Goal: Task Accomplishment & Management: Complete application form

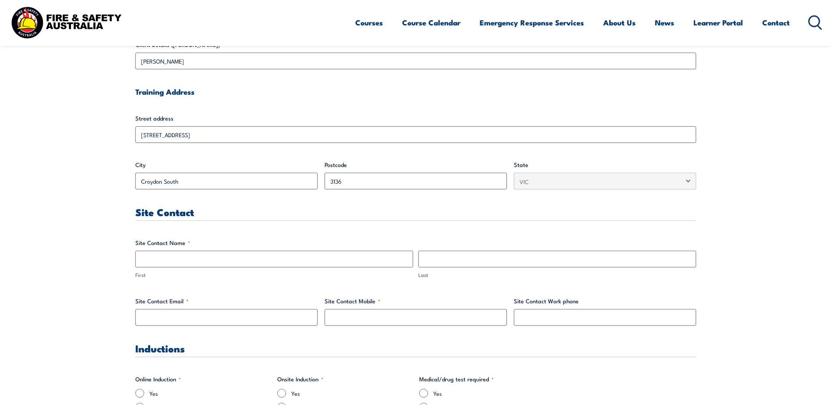
scroll to position [307, 0]
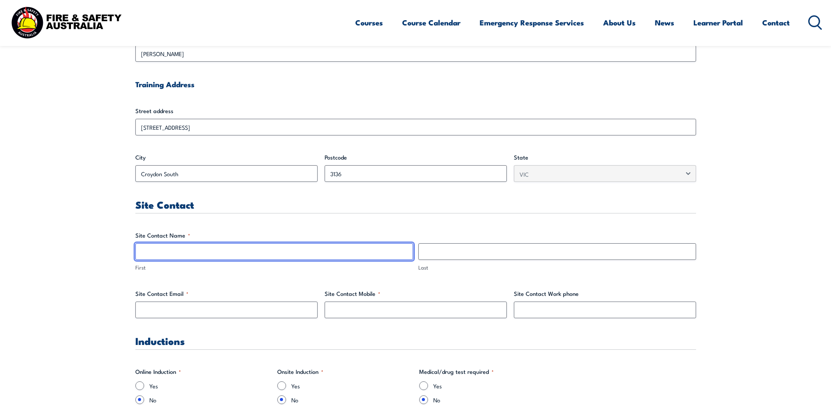
click at [188, 254] on input "First" at bounding box center [274, 251] width 278 height 17
type input "[PERSON_NAME]"
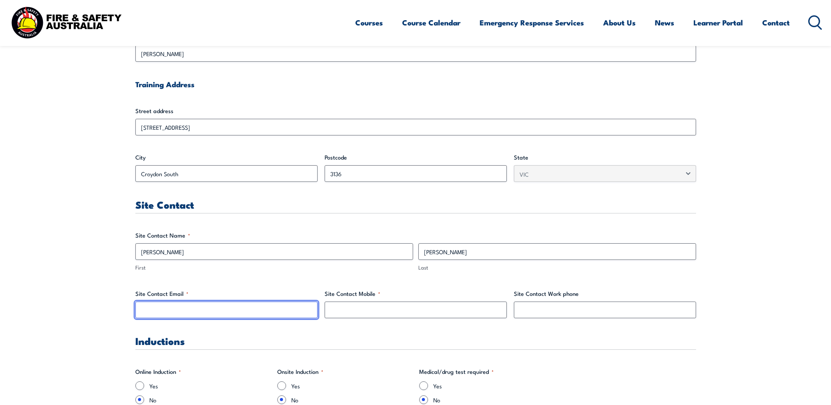
type input "[PERSON_NAME][EMAIL_ADDRESS][PERSON_NAME][DOMAIN_NAME]"
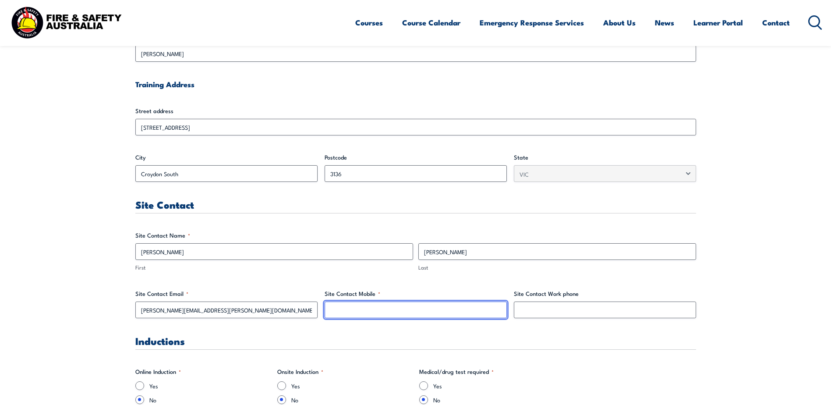
type input "0429235789"
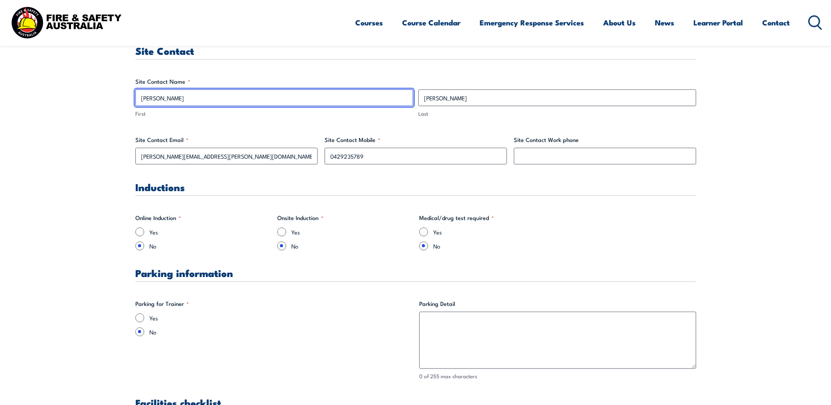
scroll to position [482, 0]
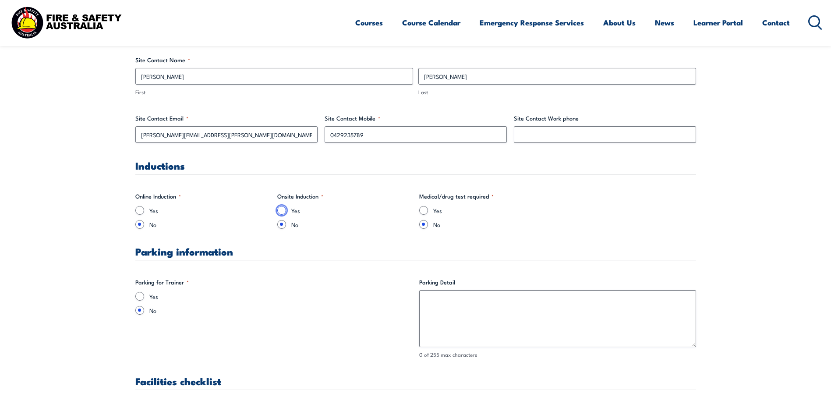
click at [282, 211] on input "Yes" at bounding box center [281, 210] width 9 height 9
radio input "true"
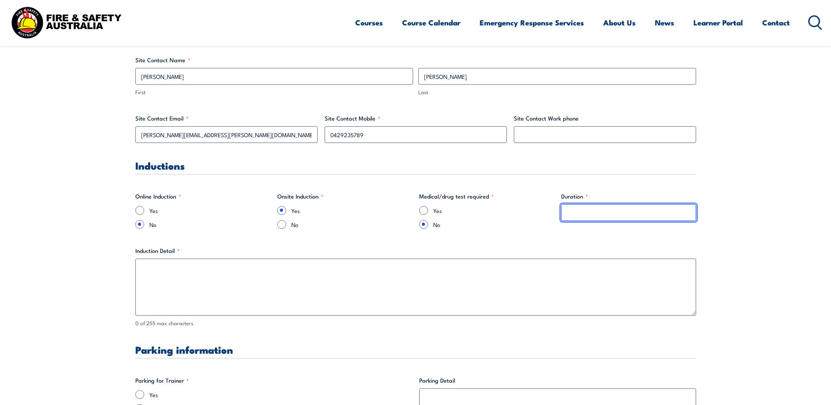
click at [583, 214] on input "Duration *" at bounding box center [628, 212] width 135 height 17
click at [284, 225] on input "No" at bounding box center [281, 224] width 9 height 9
radio input "true"
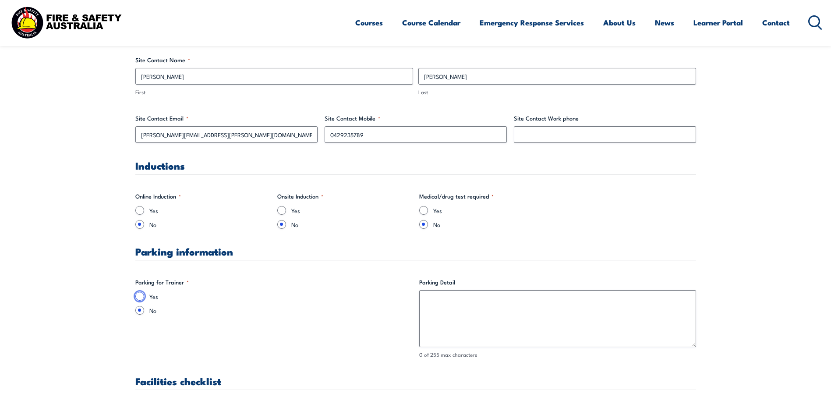
click at [141, 297] on input "Yes" at bounding box center [139, 296] width 9 height 9
radio input "true"
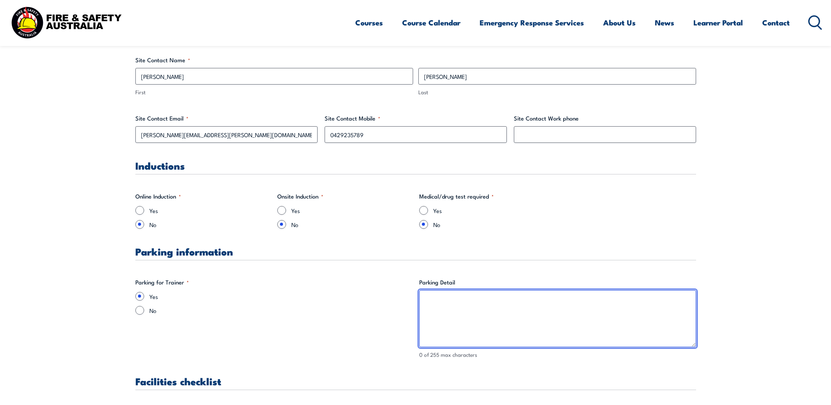
click at [449, 300] on textarea "Parking Detail" at bounding box center [557, 318] width 277 height 57
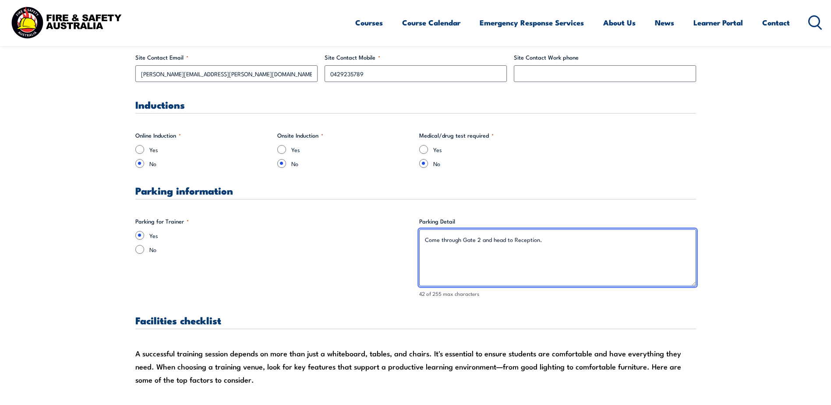
scroll to position [613, 0]
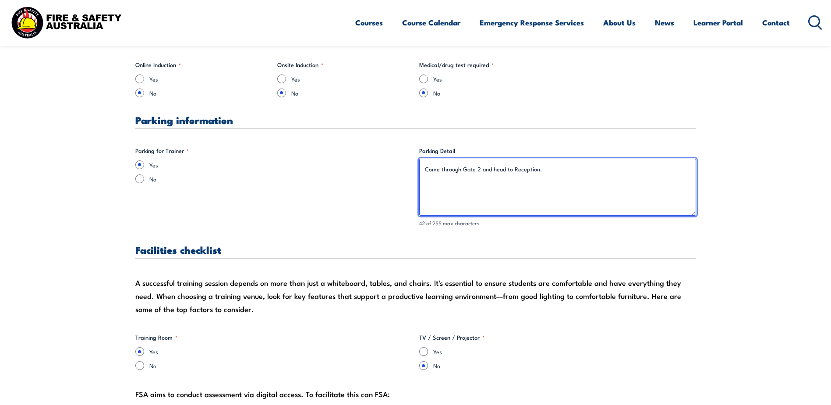
type textarea "Come through Gate 2 and head to Reception."
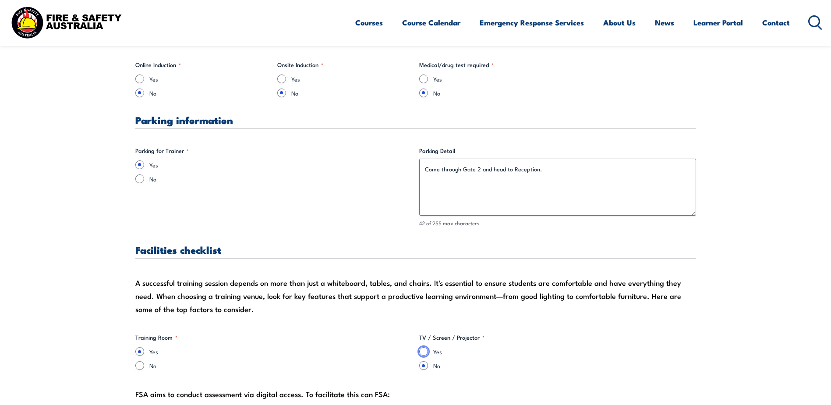
click at [425, 354] on input "Yes" at bounding box center [423, 351] width 9 height 9
radio input "true"
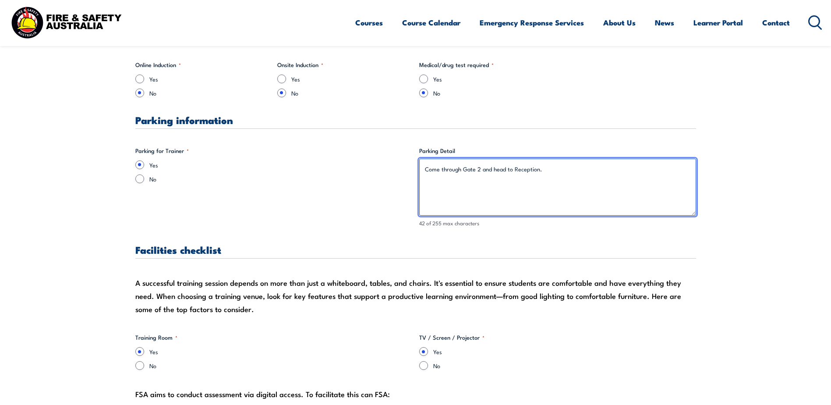
click at [546, 169] on textarea "Come through Gate 2 and head to Reception." at bounding box center [557, 187] width 277 height 57
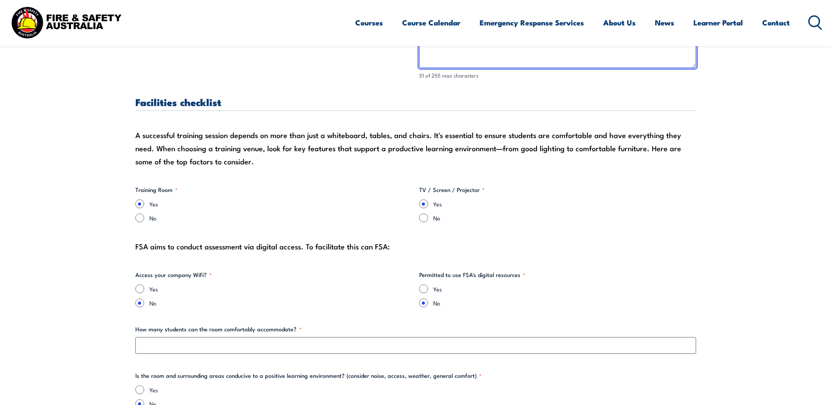
scroll to position [788, 0]
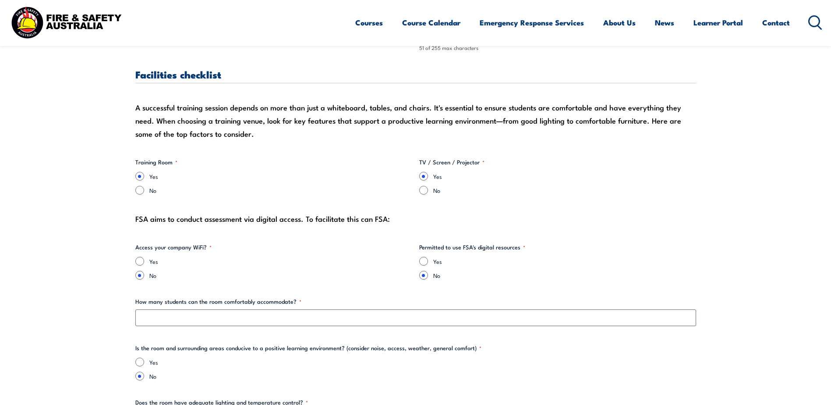
type textarea "Come through Gate 2 and head to Reception. Sign in."
click at [139, 262] on input "Yes" at bounding box center [139, 261] width 9 height 9
radio input "true"
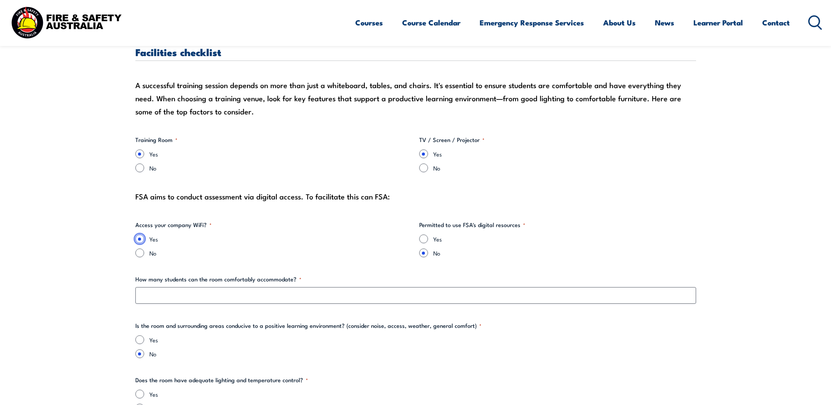
scroll to position [832, 0]
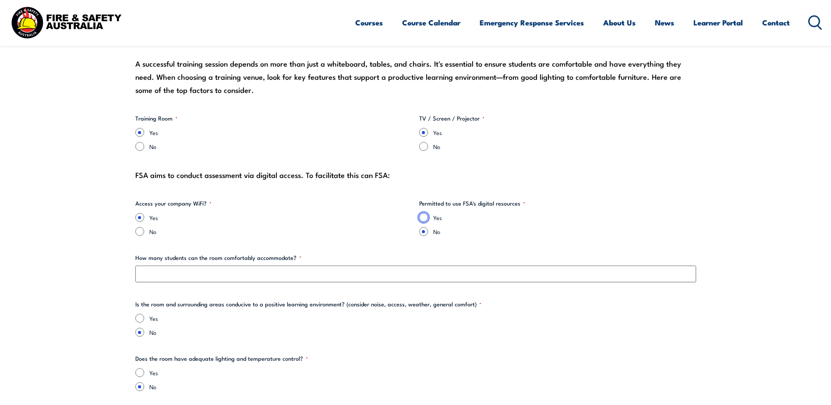
click at [420, 218] on input "Yes" at bounding box center [423, 217] width 9 height 9
radio input "true"
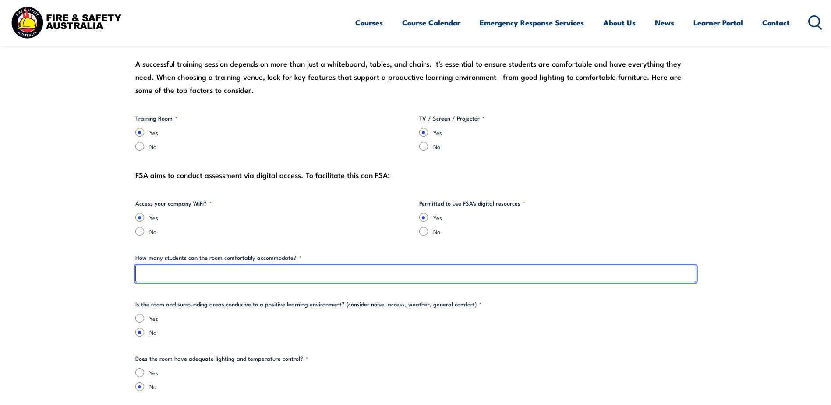
click at [147, 275] on input "How many students can the room comfortably accommodate? *" at bounding box center [415, 273] width 561 height 17
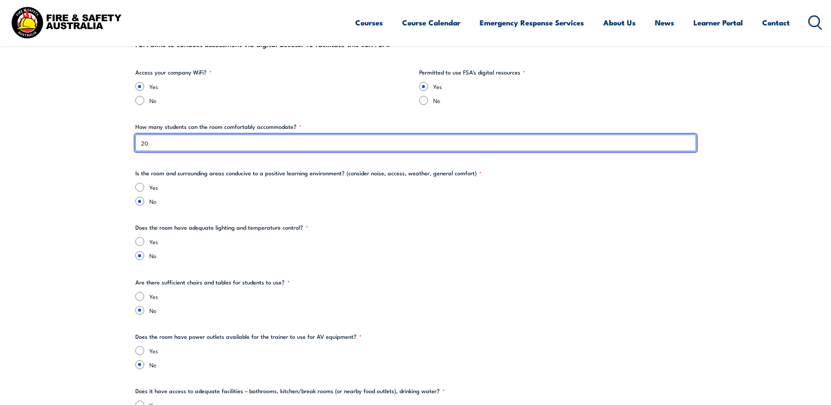
scroll to position [964, 0]
type input "20"
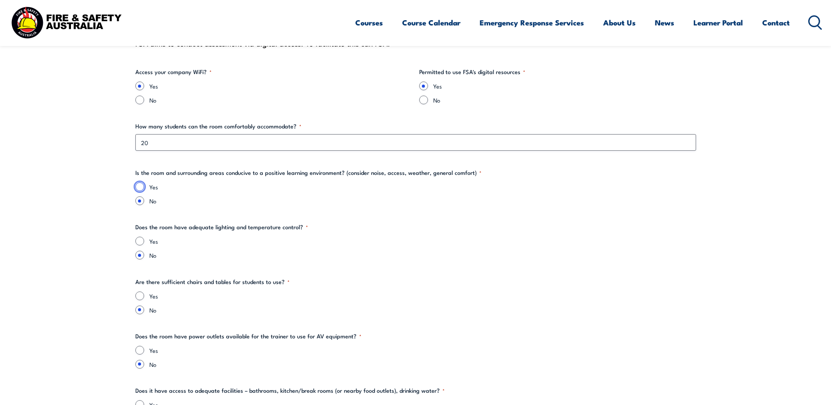
click at [138, 190] on input "Yes" at bounding box center [139, 186] width 9 height 9
radio input "true"
click at [142, 239] on input "Yes" at bounding box center [139, 241] width 9 height 9
radio input "true"
click at [137, 295] on input "Yes" at bounding box center [139, 295] width 9 height 9
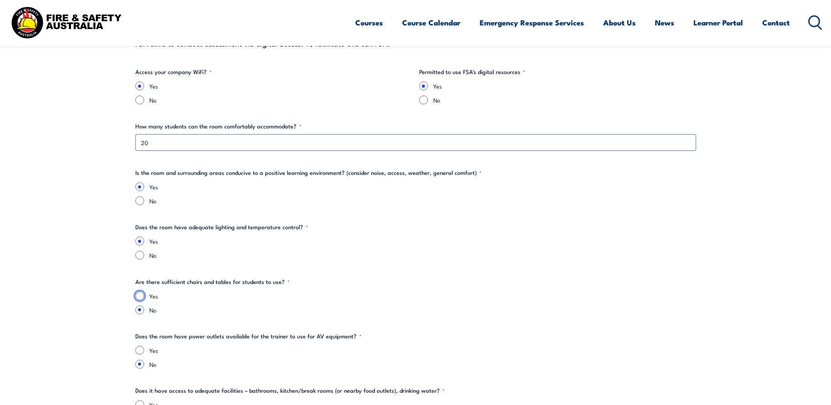
radio input "true"
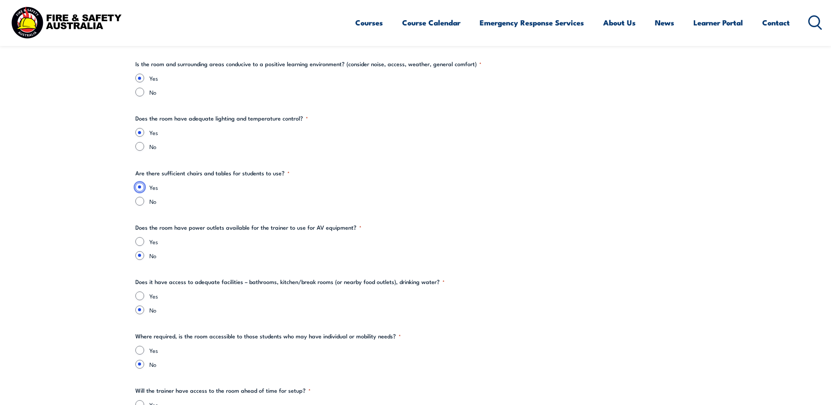
scroll to position [1095, 0]
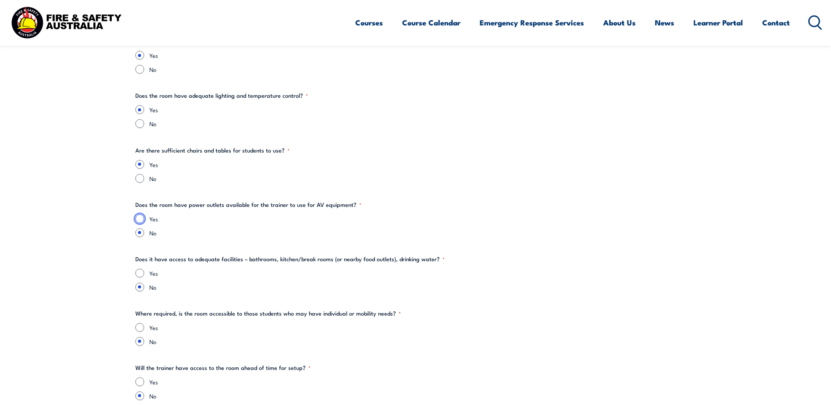
click at [141, 220] on input "Yes" at bounding box center [139, 218] width 9 height 9
radio input "true"
click at [140, 274] on input "Yes" at bounding box center [139, 272] width 9 height 9
radio input "true"
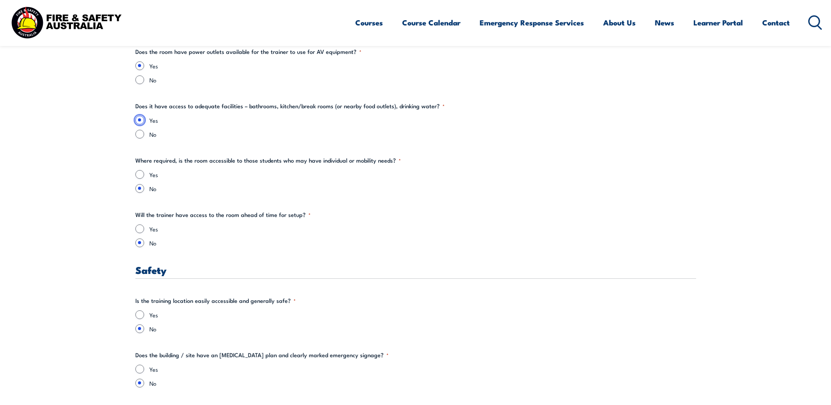
scroll to position [1270, 0]
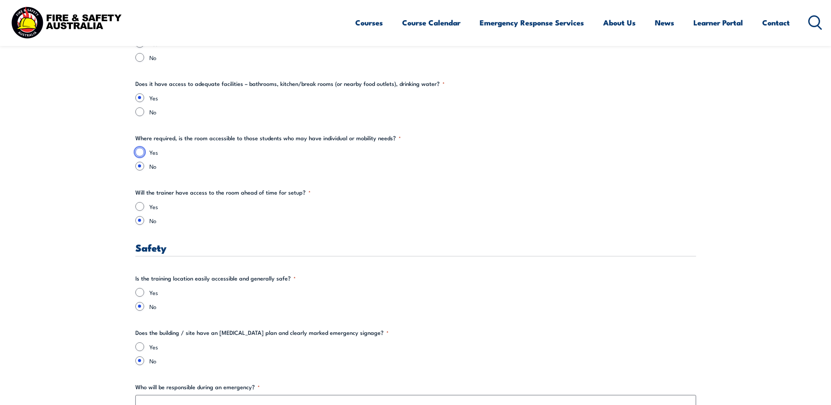
click at [140, 152] on input "Yes" at bounding box center [139, 152] width 9 height 9
radio input "true"
click at [141, 206] on input "Yes" at bounding box center [139, 206] width 9 height 9
radio input "true"
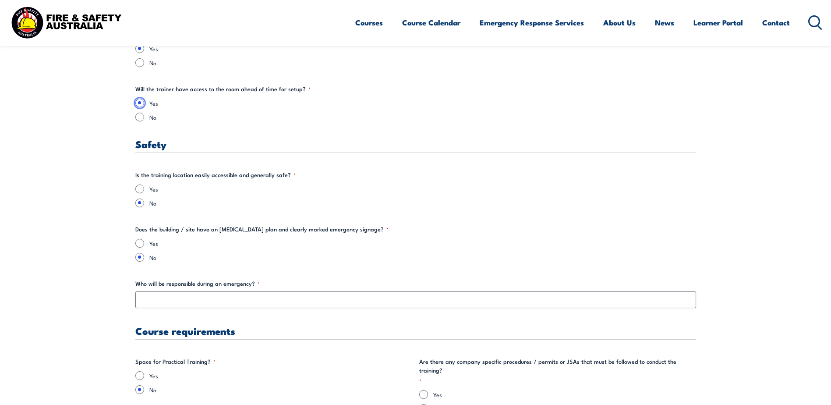
scroll to position [1445, 0]
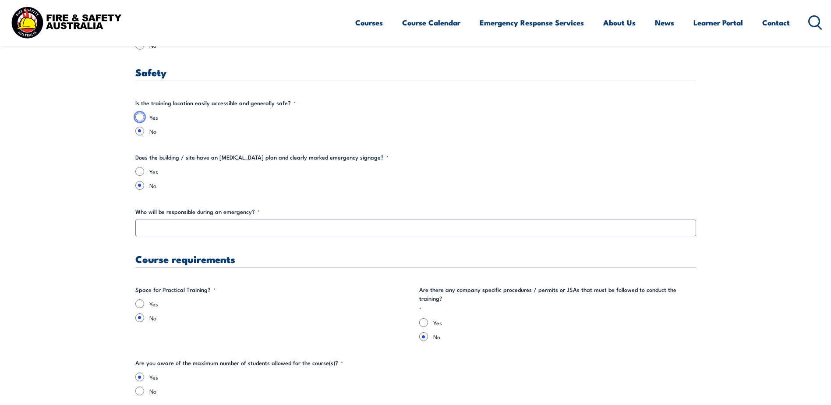
click at [141, 119] on input "Yes" at bounding box center [139, 117] width 9 height 9
radio input "true"
click at [142, 171] on input "Yes" at bounding box center [139, 171] width 9 height 9
radio input "true"
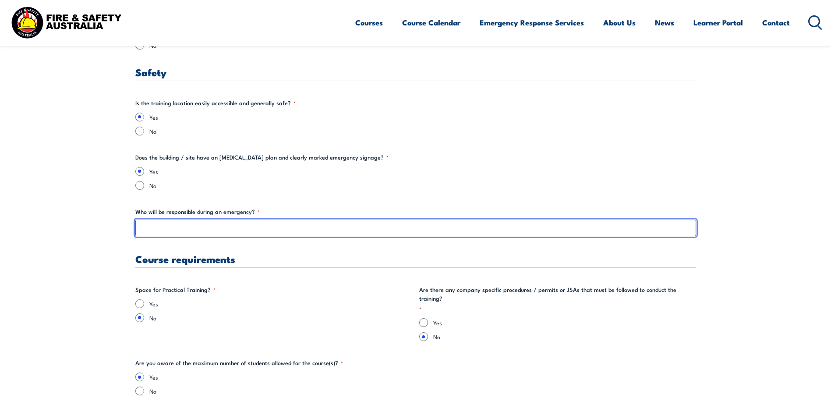
click at [176, 224] on input "Who will be responsible during an emergency? *" at bounding box center [415, 227] width 561 height 17
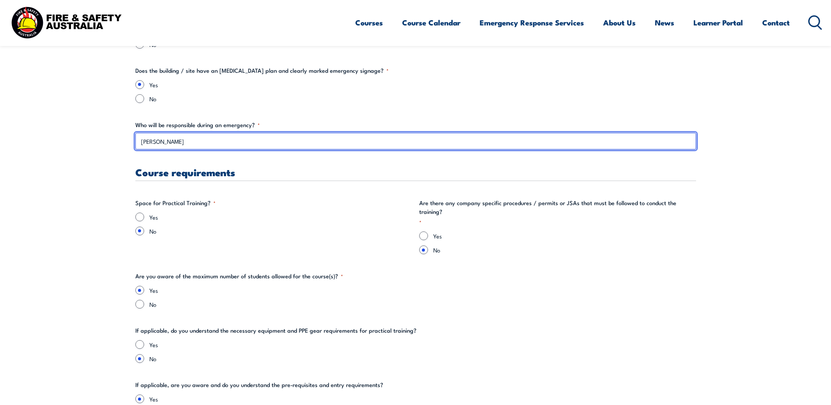
scroll to position [1533, 0]
type input "[PERSON_NAME]"
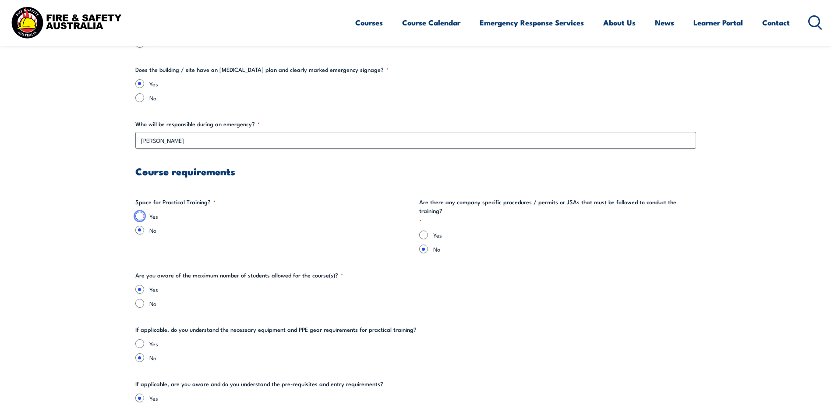
click at [138, 218] on input "Yes" at bounding box center [139, 216] width 9 height 9
radio input "true"
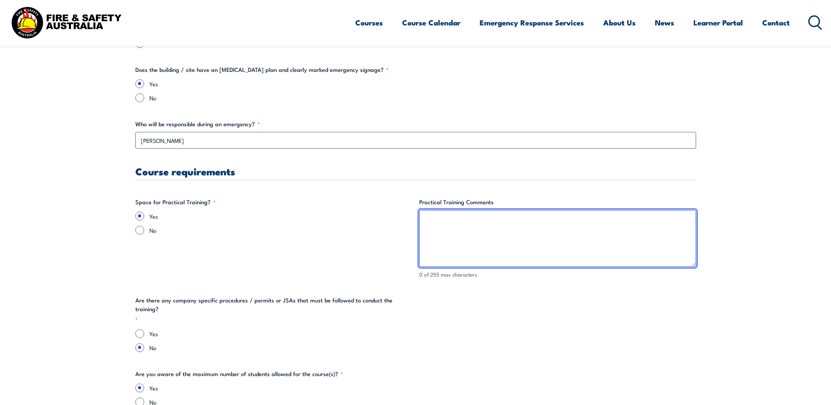
click at [461, 225] on textarea "Practical Training Comments" at bounding box center [557, 238] width 277 height 57
click at [534, 221] on textarea "We have a training room and space outside as well." at bounding box center [557, 238] width 277 height 57
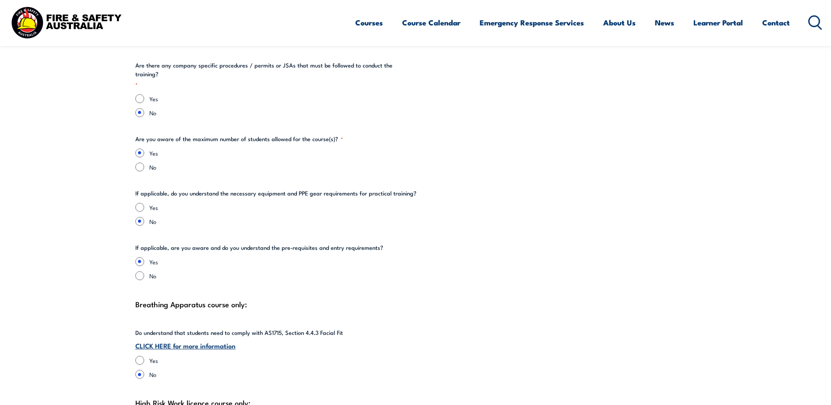
scroll to position [1796, 0]
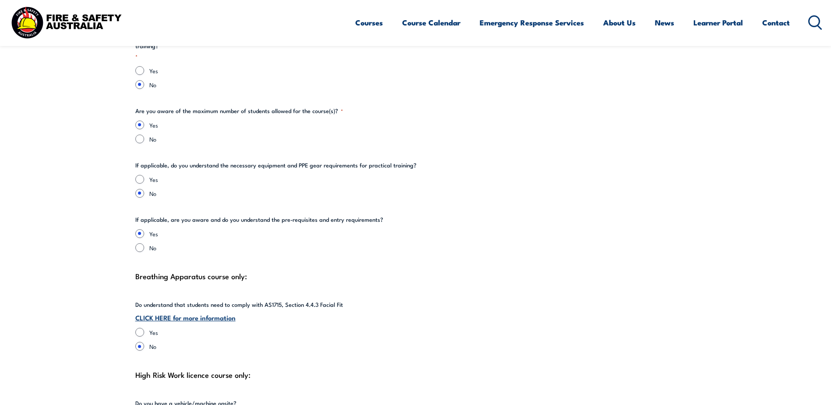
type textarea "We have a training room and space outside under cover as well."
click at [140, 175] on input "Yes" at bounding box center [139, 179] width 9 height 9
radio input "true"
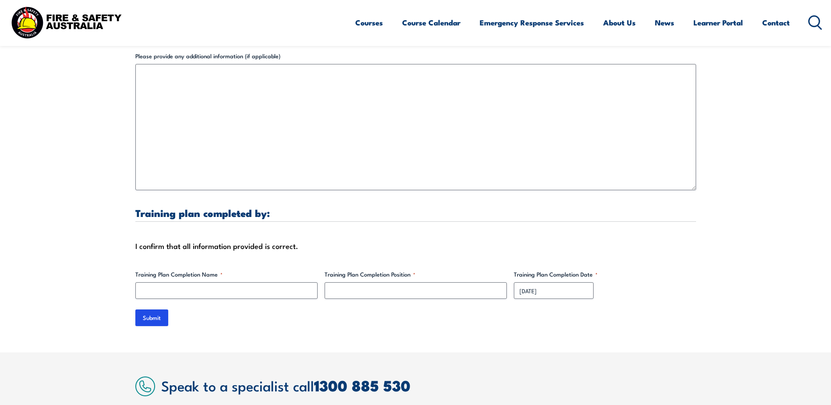
scroll to position [2584, 0]
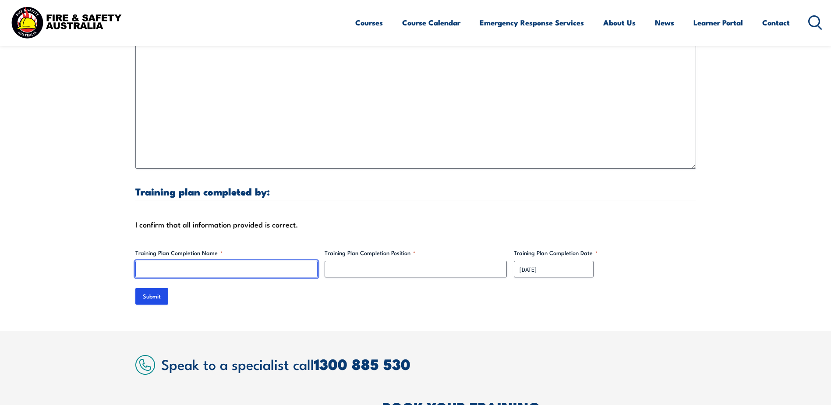
click at [226, 261] on input "Training Plan Completion Name *" at bounding box center [226, 269] width 182 height 17
type input "[PERSON_NAME]"
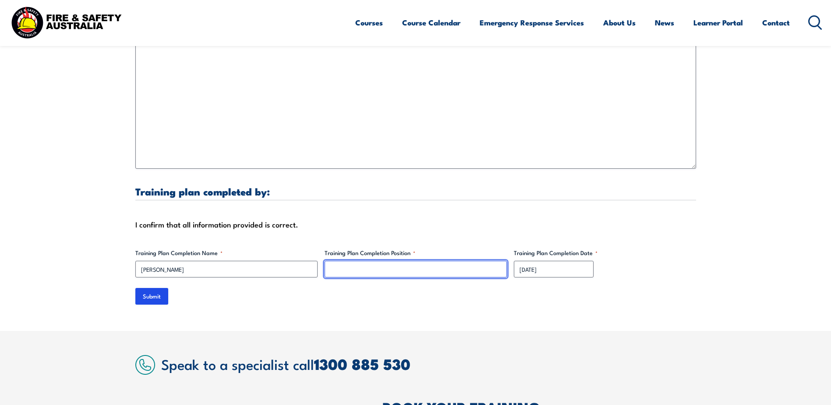
click at [337, 263] on input "Training Plan Completion Position *" at bounding box center [416, 269] width 182 height 17
type input "Head of Manufacturing"
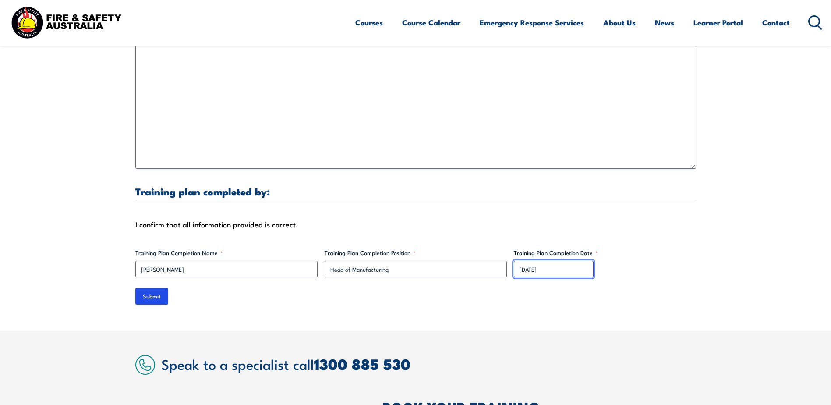
click at [564, 263] on input "[DATE]" at bounding box center [554, 269] width 80 height 17
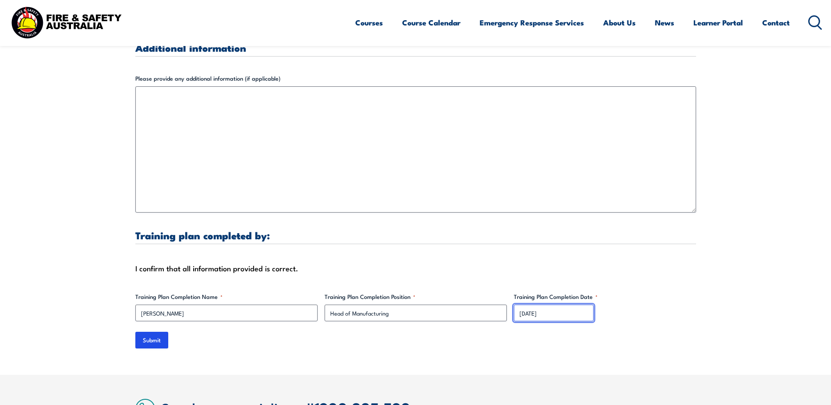
scroll to position [2701, 0]
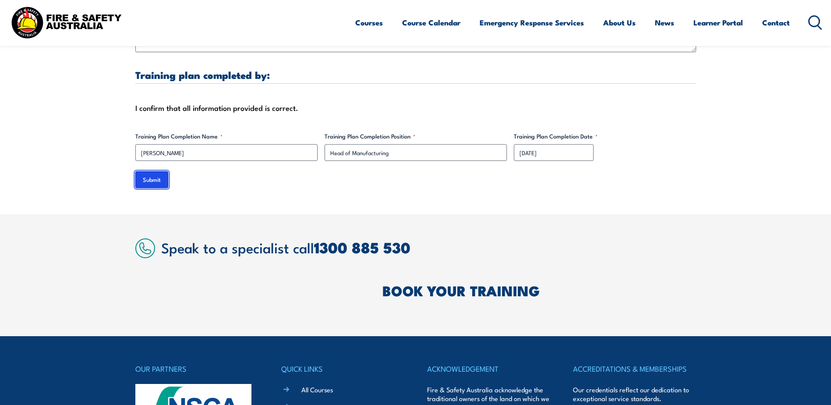
click at [155, 175] on input "Submit" at bounding box center [151, 179] width 33 height 17
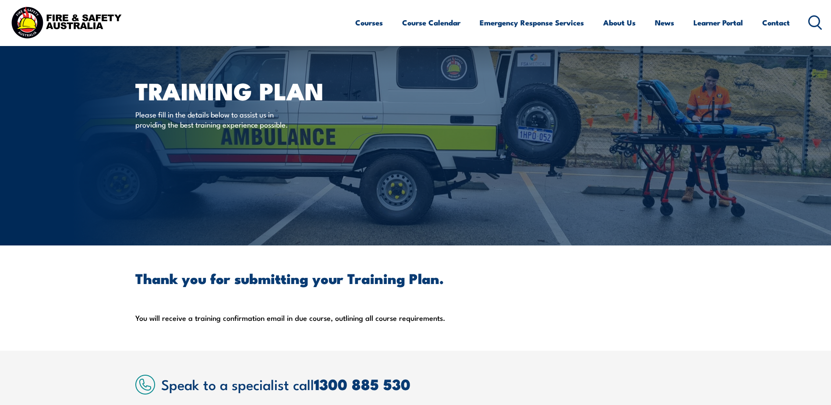
scroll to position [0, 0]
